Goal: Transaction & Acquisition: Download file/media

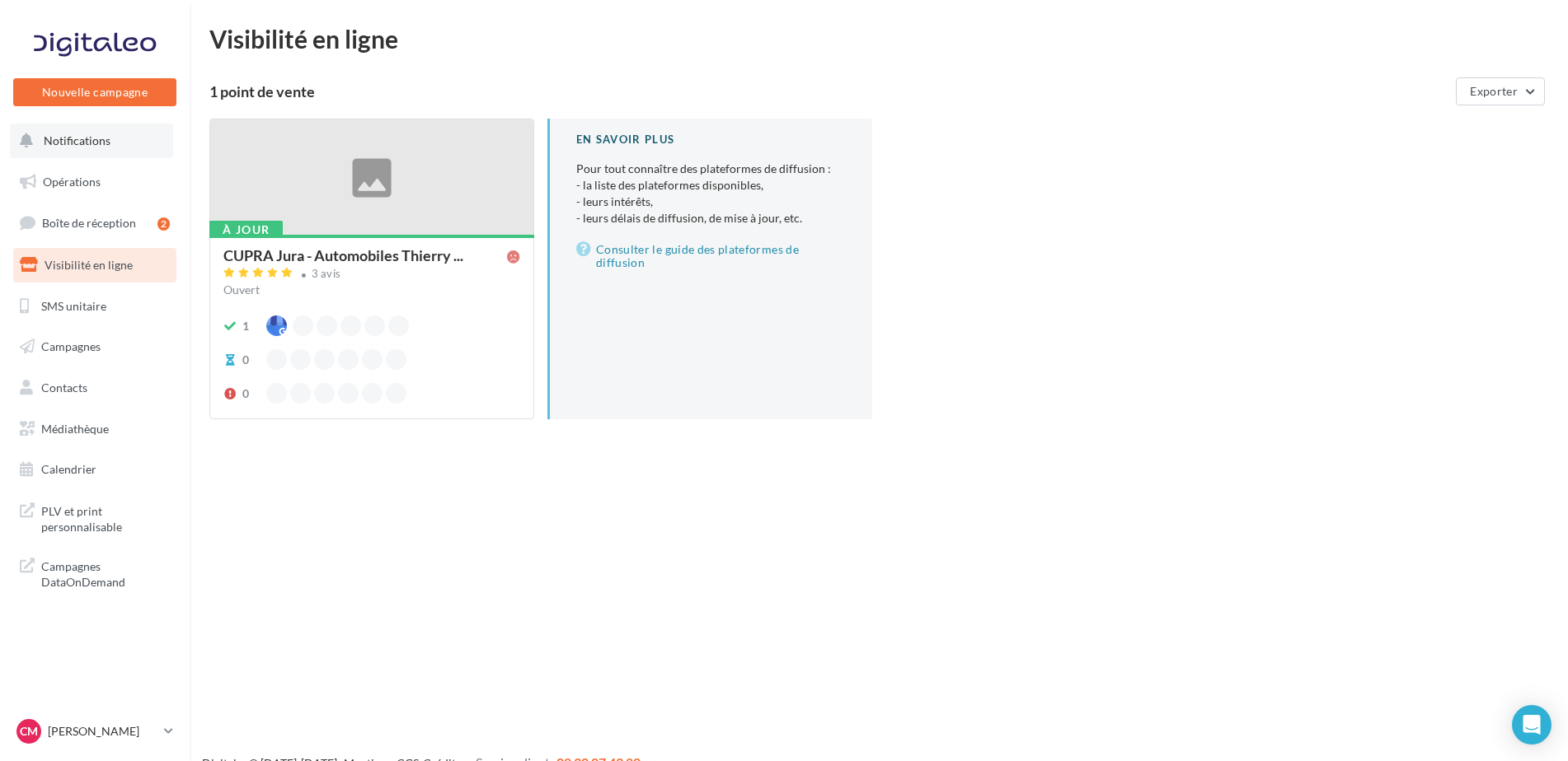
click at [84, 134] on span "Notifications" at bounding box center [77, 140] width 67 height 14
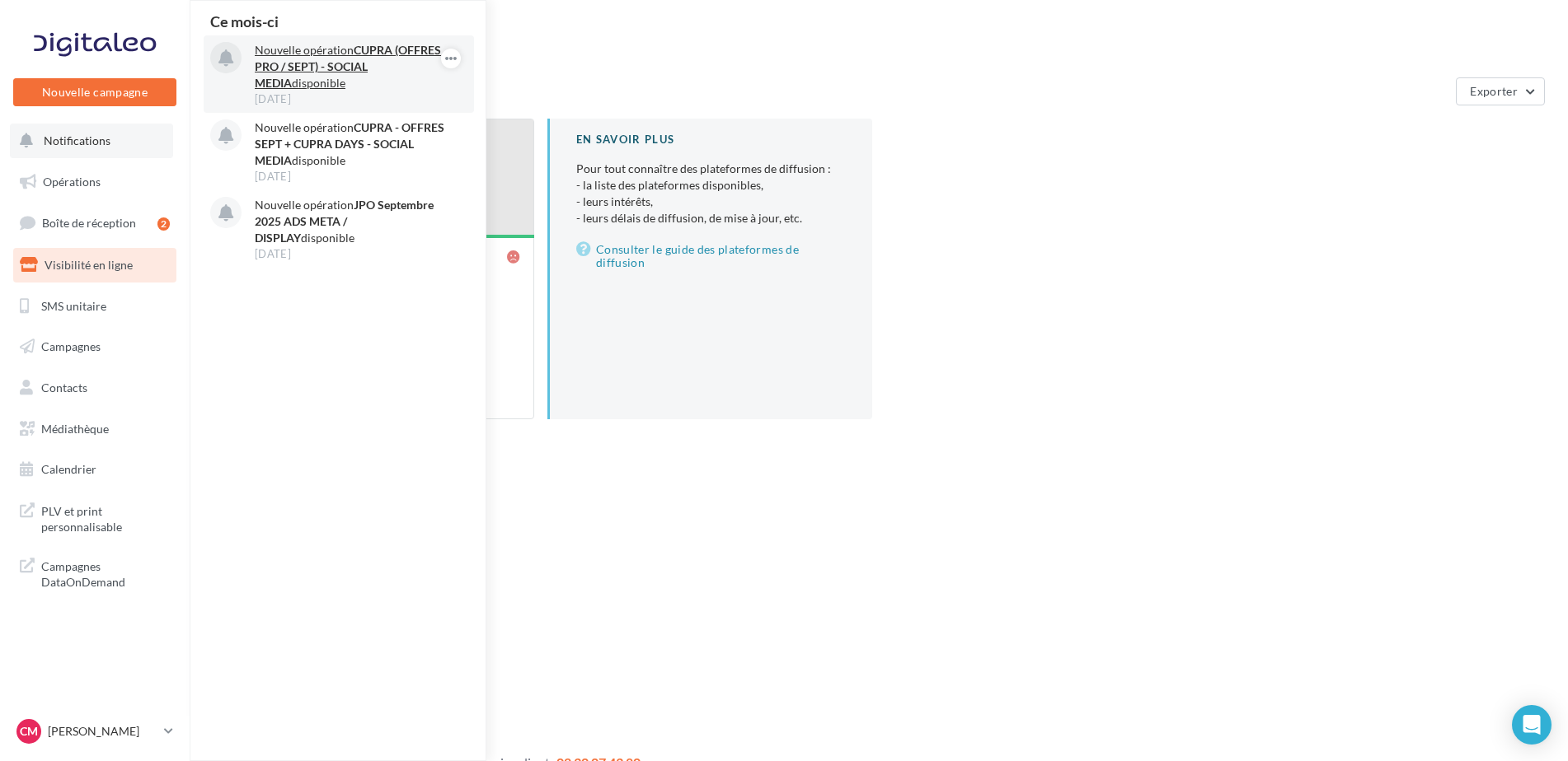
click at [276, 49] on p "Nouvelle opération CUPRA (OFFRES PRO / SEPT) - SOCIAL MEDIA disponible" at bounding box center [351, 67] width 191 height 49
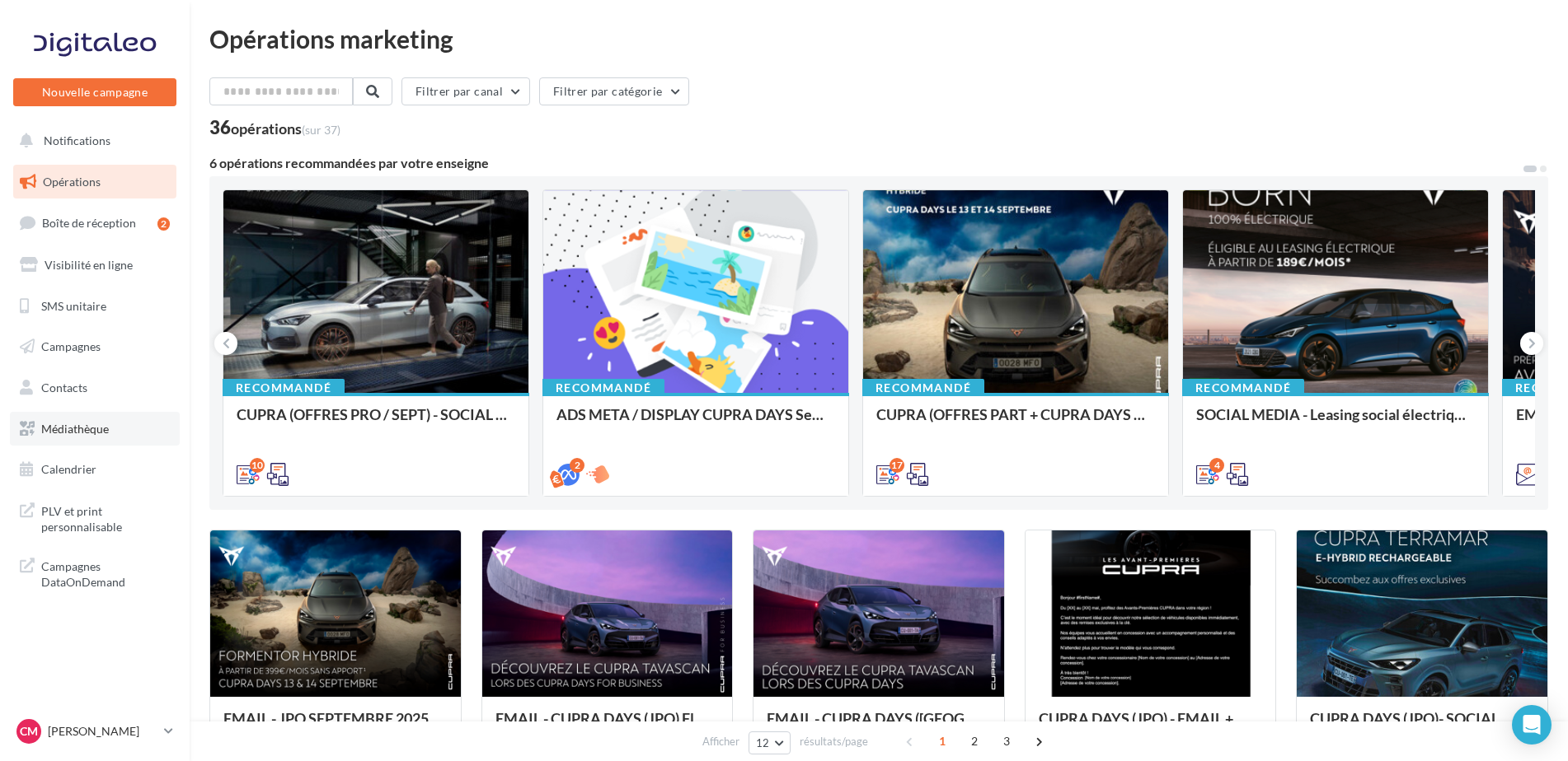
click at [65, 425] on span "Médiathèque" at bounding box center [75, 429] width 68 height 14
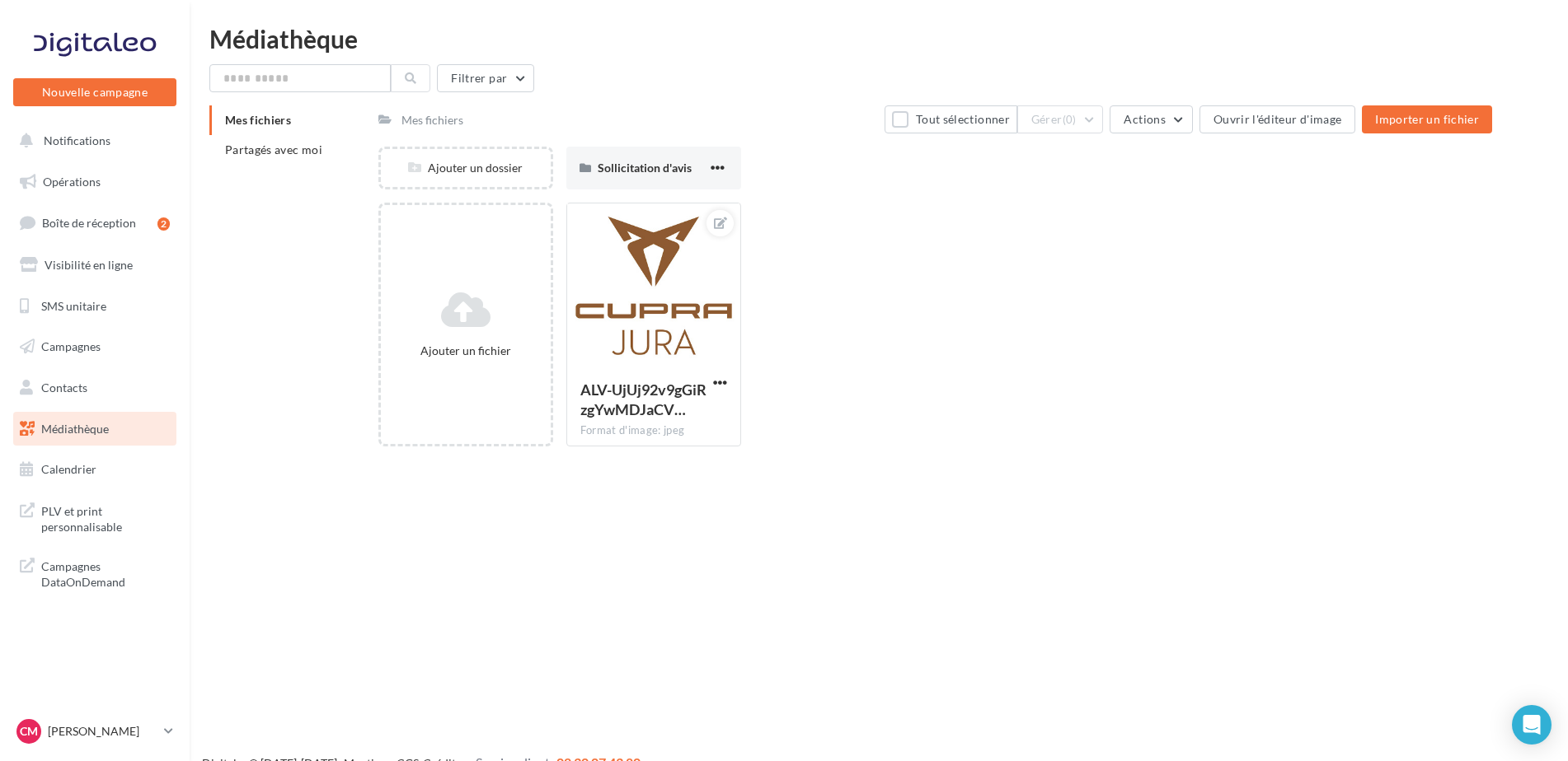
click at [295, 167] on div "Mes fichiers Partagés avec moi" at bounding box center [294, 142] width 169 height 73
click at [306, 150] on span "Partagés avec moi" at bounding box center [274, 149] width 97 height 14
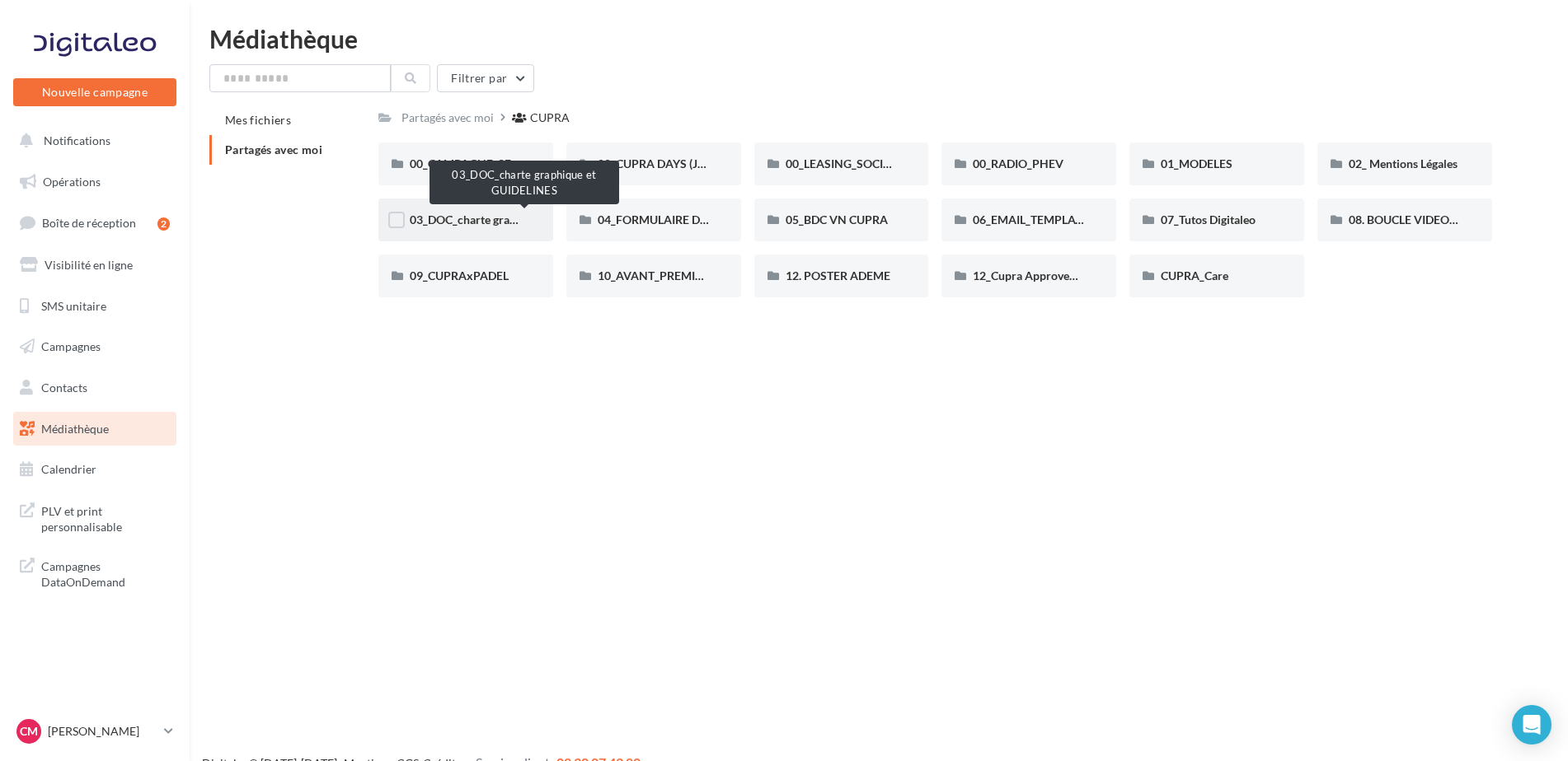
click at [446, 225] on span "03_DOC_charte graphique et GUIDELINES" at bounding box center [518, 219] width 216 height 14
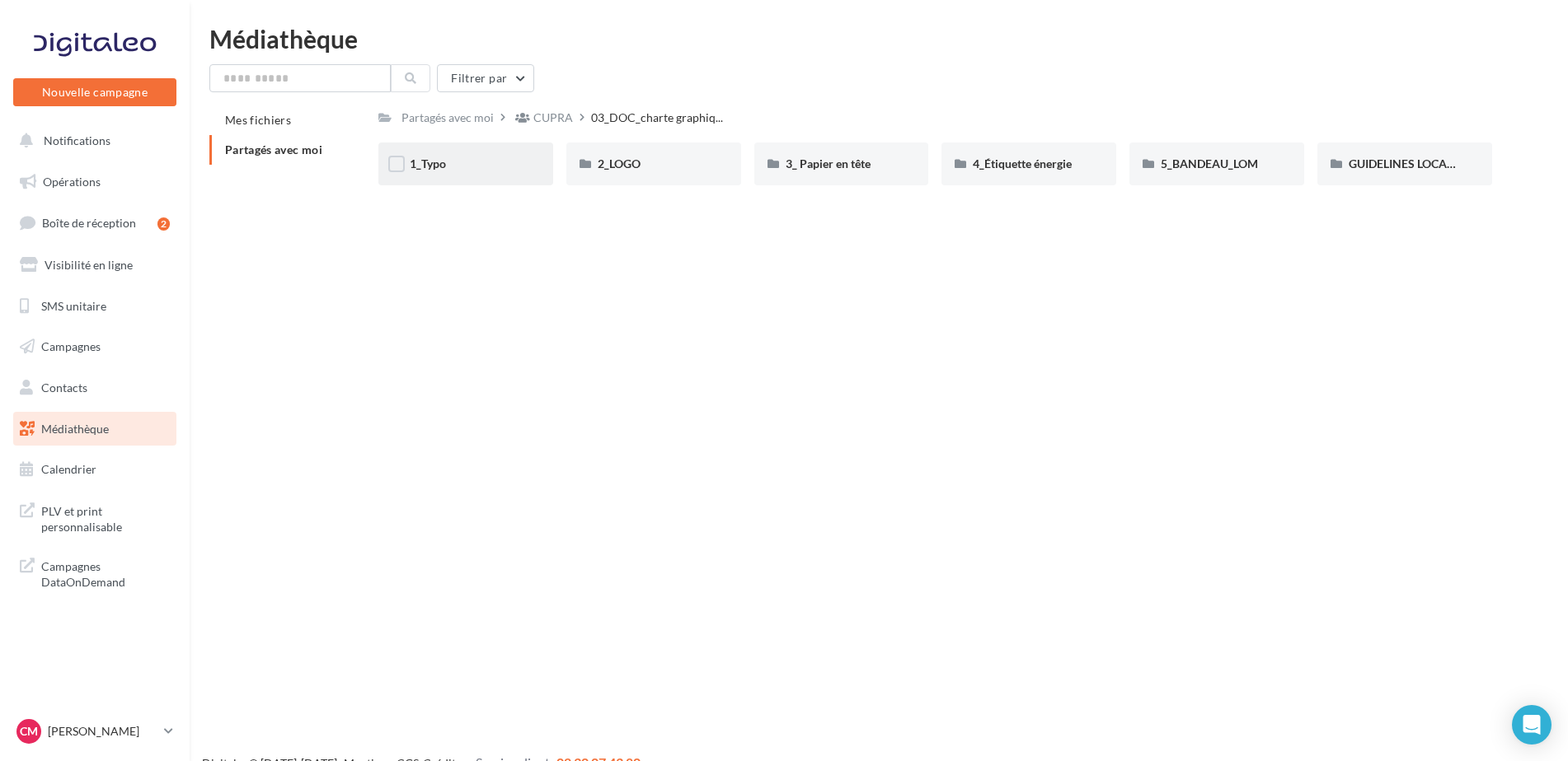
click at [471, 160] on div "1_Typo" at bounding box center [466, 164] width 112 height 16
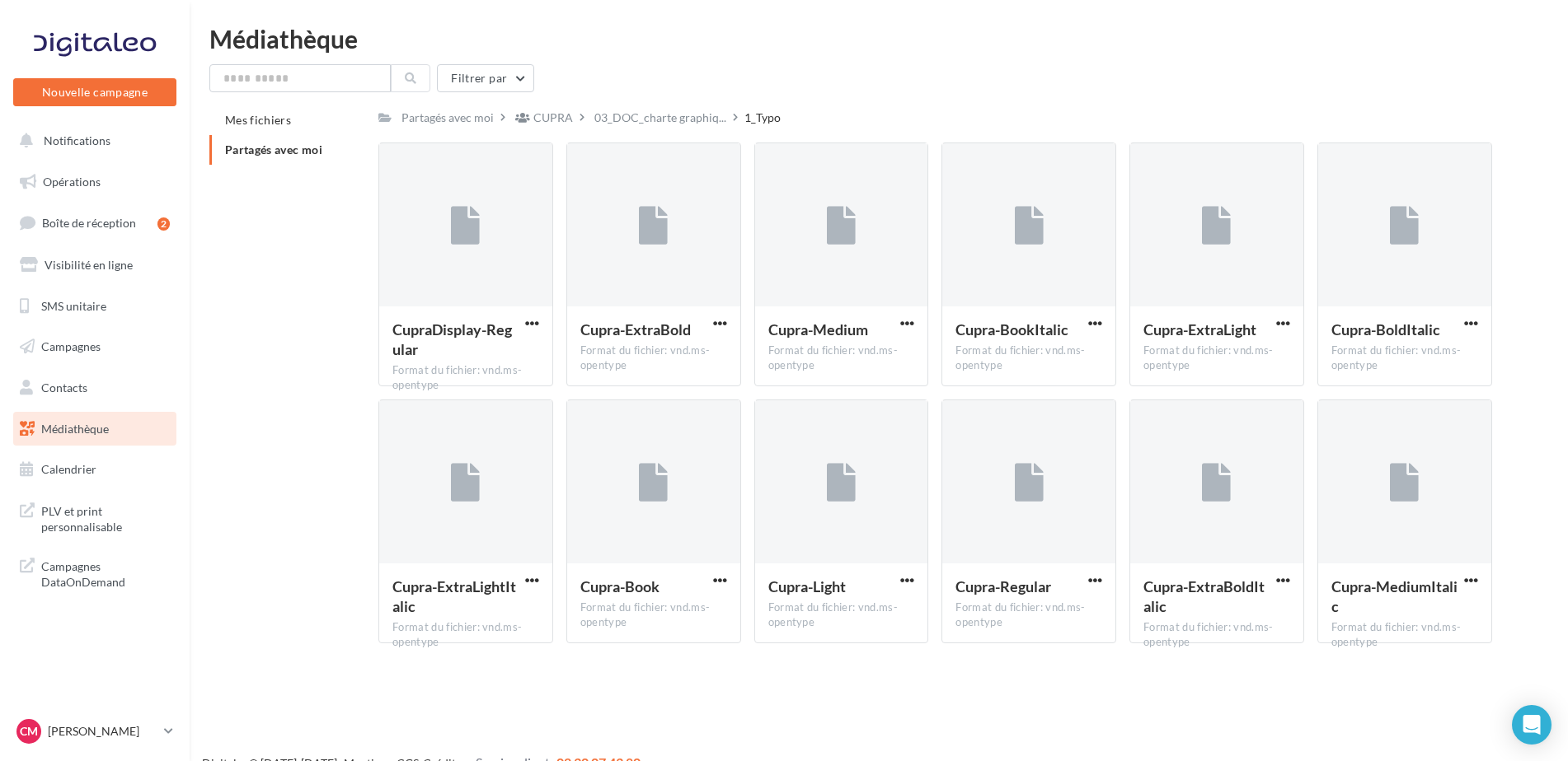
click at [332, 160] on li "Partagés avec moi" at bounding box center [287, 150] width 156 height 30
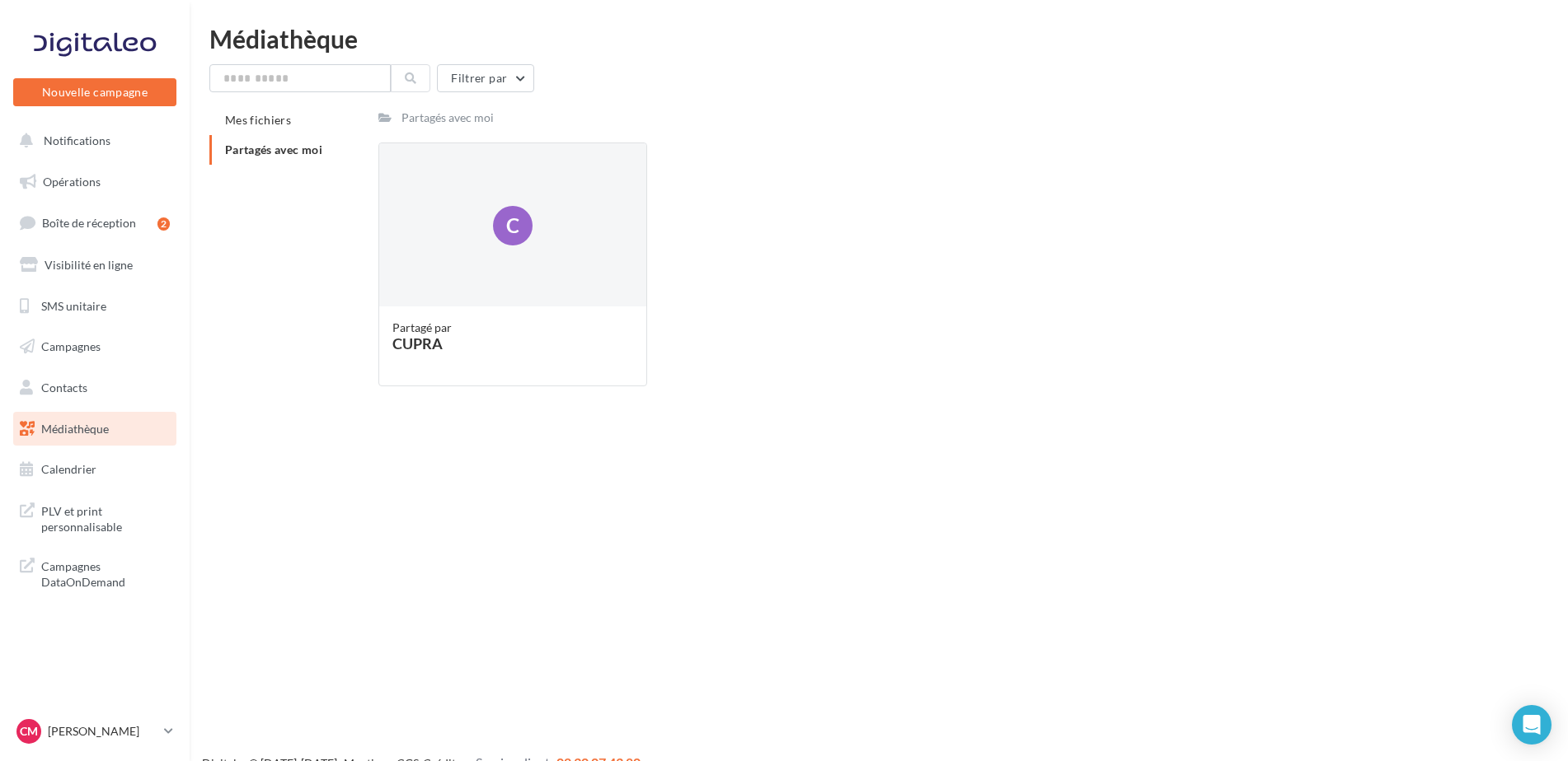
click at [293, 156] on span "Partagés avec moi" at bounding box center [274, 149] width 97 height 14
click at [299, 143] on span "Partagés avec moi" at bounding box center [274, 149] width 97 height 14
click at [473, 214] on div "C" at bounding box center [513, 226] width 267 height 165
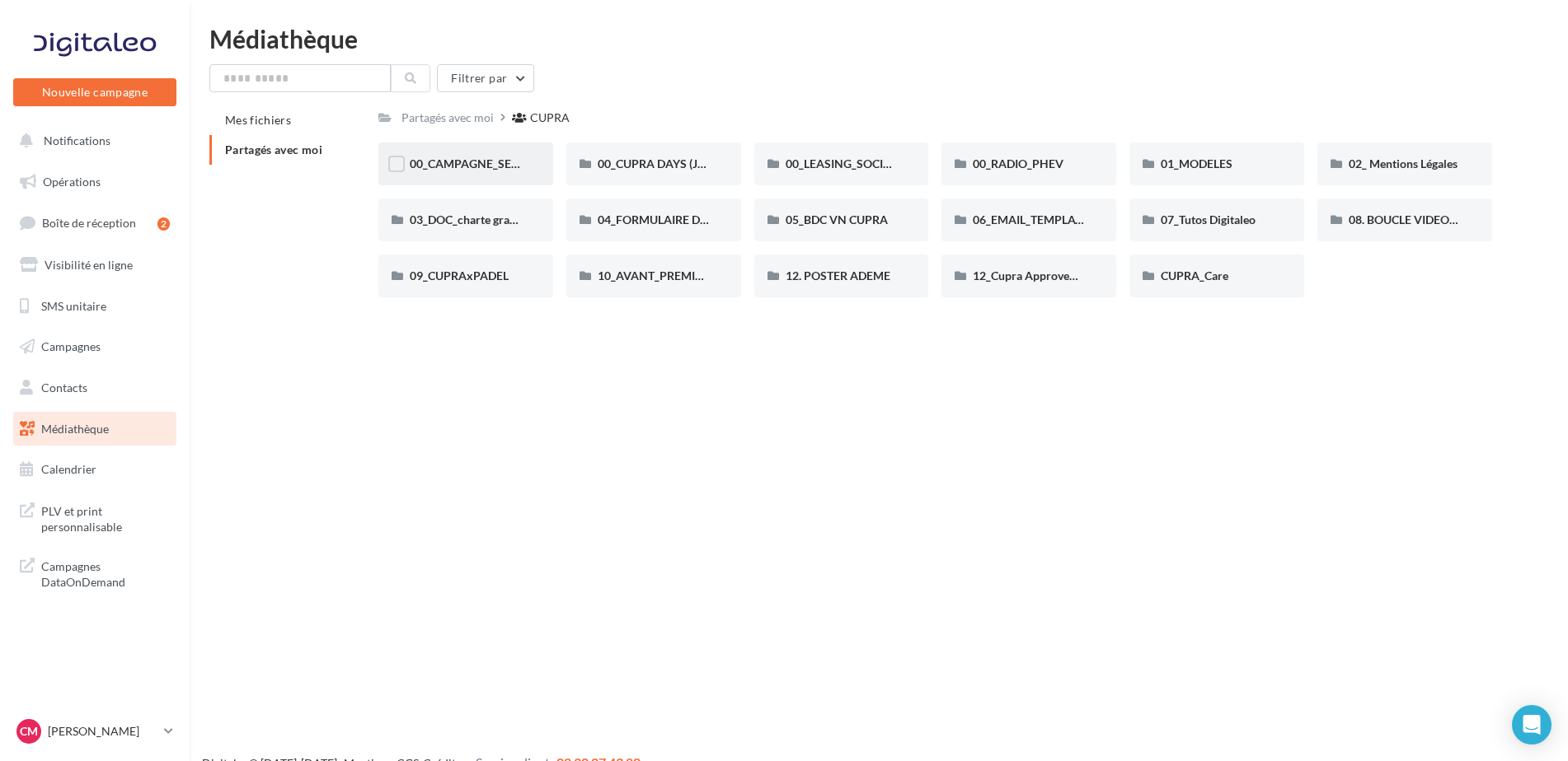
click at [475, 165] on span "00_CAMPAGNE_SEPTEMBRE" at bounding box center [487, 163] width 154 height 14
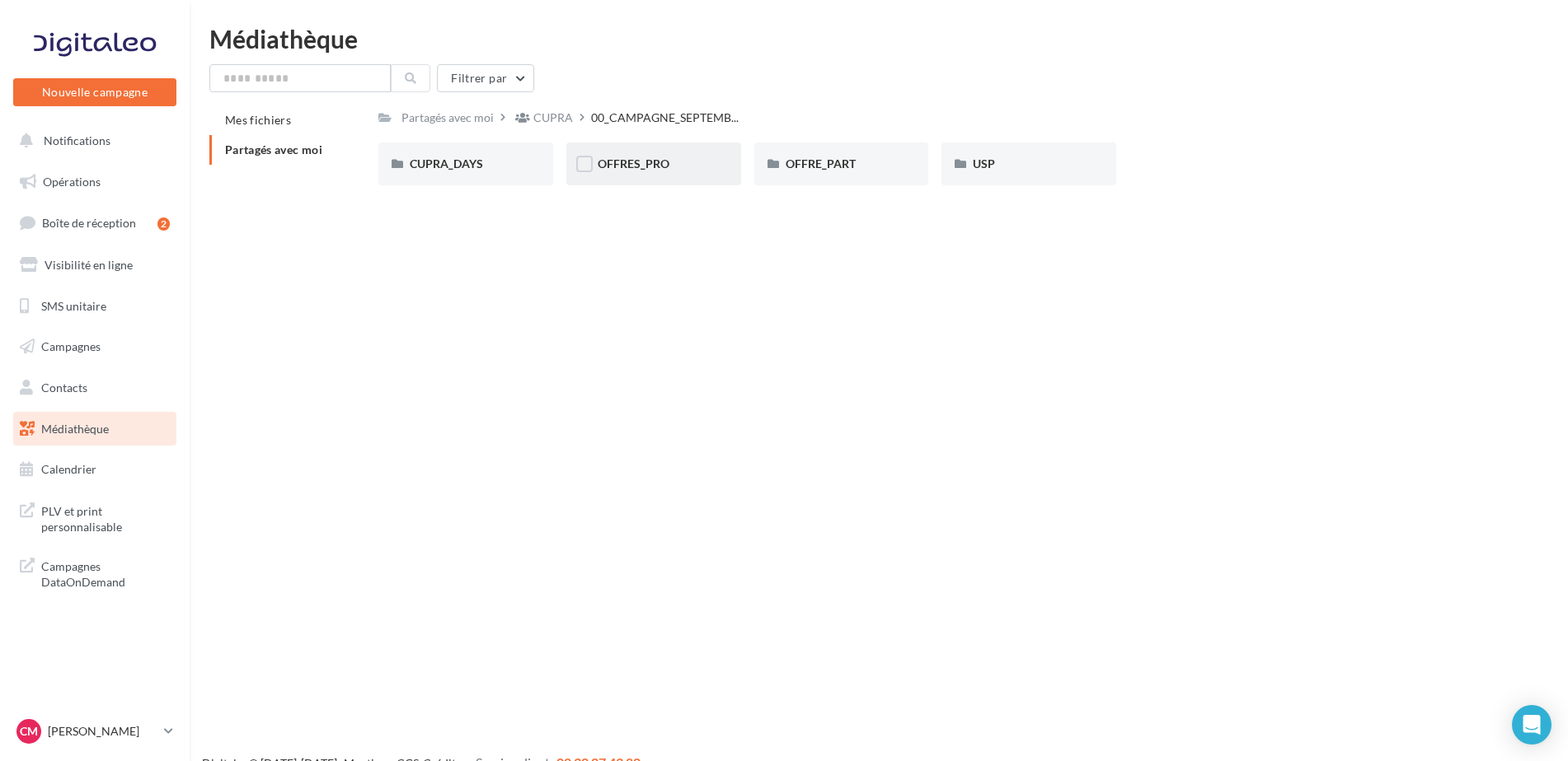
click at [657, 148] on div "OFFRES_PRO" at bounding box center [654, 164] width 175 height 43
drag, startPoint x: 559, startPoint y: 151, endPoint x: 582, endPoint y: 151, distance: 23.0
click at [559, 150] on div "BORN BORN" at bounding box center [473, 164] width 188 height 43
click at [614, 154] on div "FORMENTOR" at bounding box center [654, 164] width 175 height 43
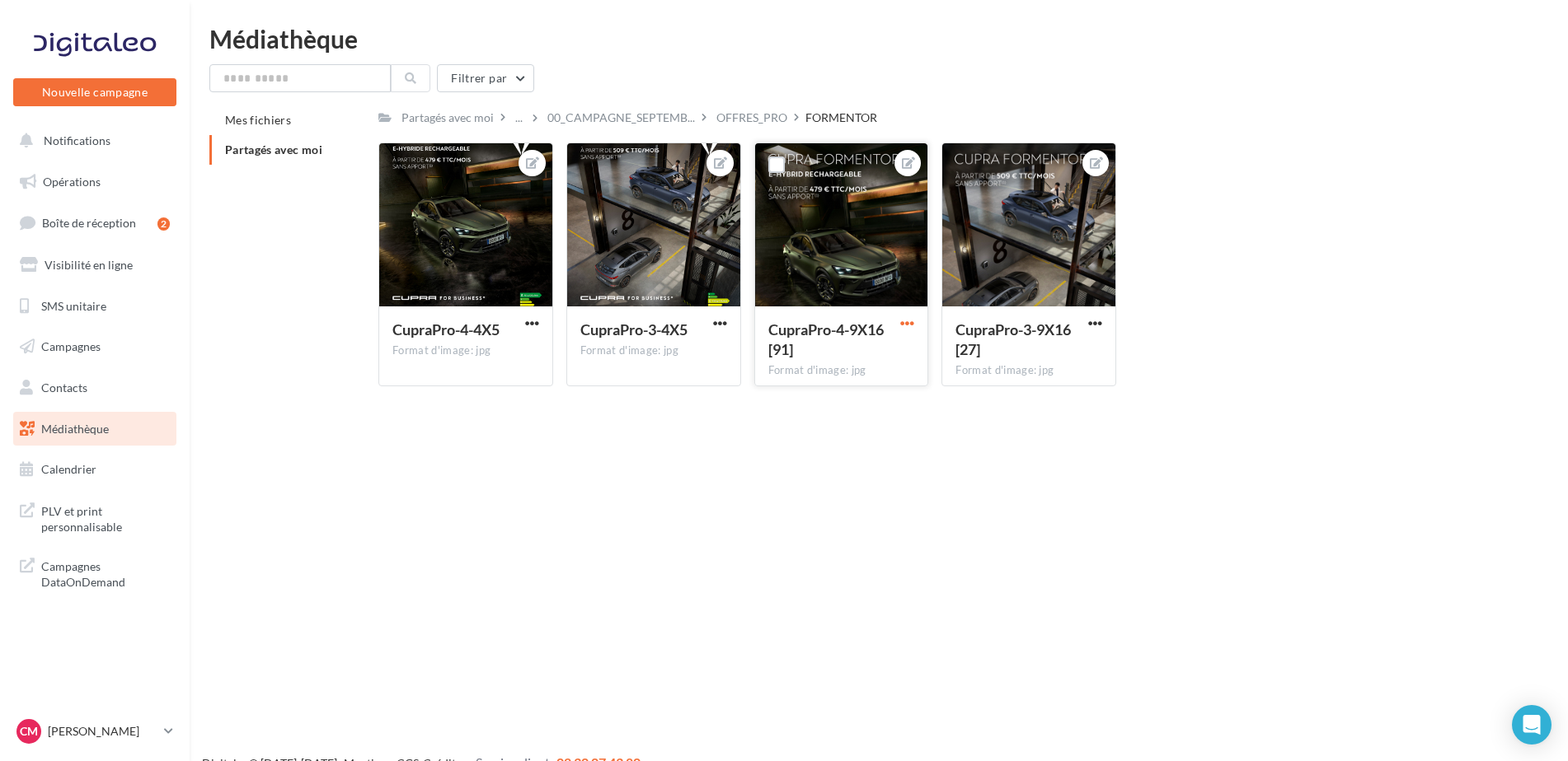
click at [904, 318] on span "button" at bounding box center [906, 323] width 14 height 14
click at [830, 402] on button "Télécharger" at bounding box center [830, 399] width 174 height 43
click at [1091, 323] on span "button" at bounding box center [1095, 323] width 14 height 14
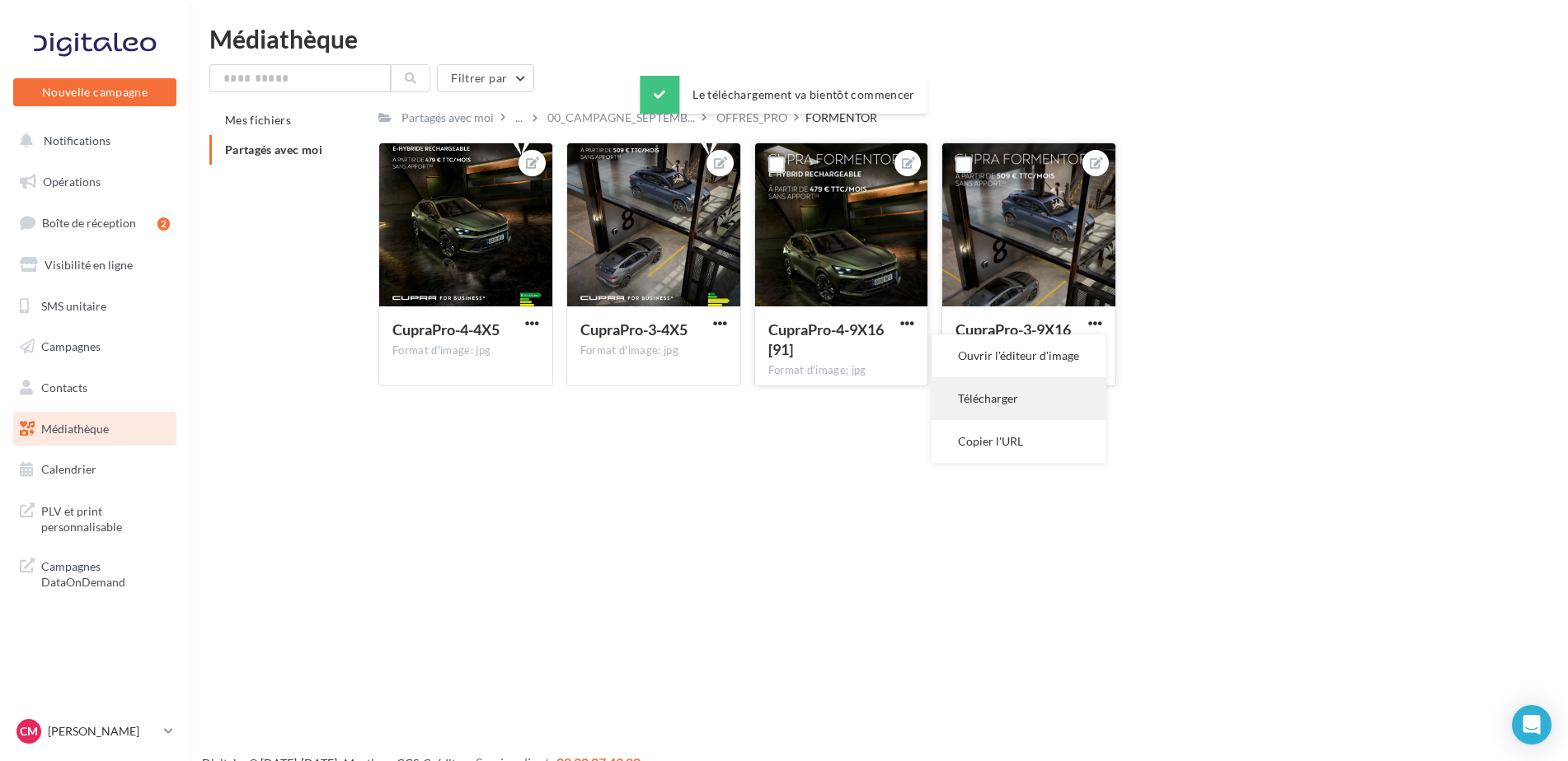
click at [1010, 404] on button "Télécharger" at bounding box center [1018, 399] width 174 height 43
